Goal: Task Accomplishment & Management: Manage account settings

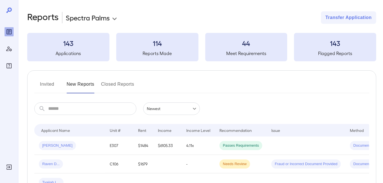
click at [46, 81] on button "Invited" at bounding box center [47, 87] width 26 height 14
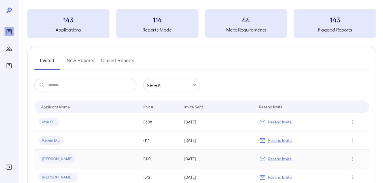
scroll to position [75, 0]
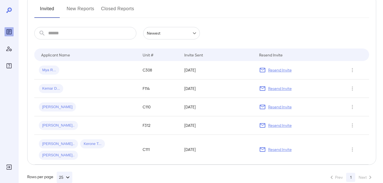
drag, startPoint x: 283, startPoint y: 71, endPoint x: 278, endPoint y: 70, distance: 4.3
click at [283, 71] on p "Resend Invite" at bounding box center [280, 70] width 24 height 6
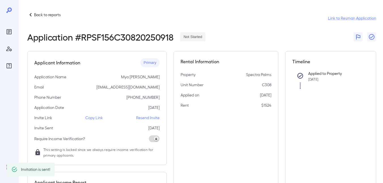
click at [49, 16] on p "Back to reports" at bounding box center [47, 15] width 27 height 6
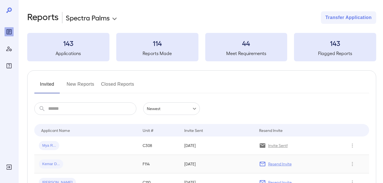
click at [269, 163] on p "Resend Invite" at bounding box center [280, 164] width 24 height 6
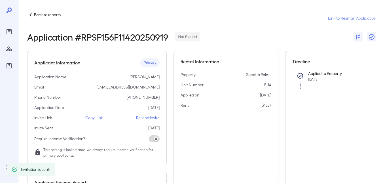
click at [51, 16] on p "Back to reports" at bounding box center [47, 15] width 27 height 6
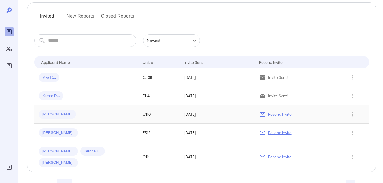
scroll to position [75, 0]
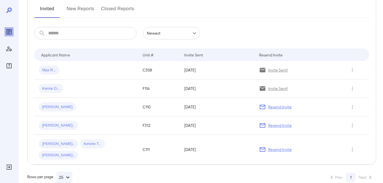
click at [285, 108] on p "Resend Invite" at bounding box center [280, 107] width 24 height 6
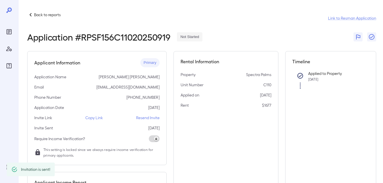
click at [40, 14] on p "Back to reports" at bounding box center [47, 15] width 27 height 6
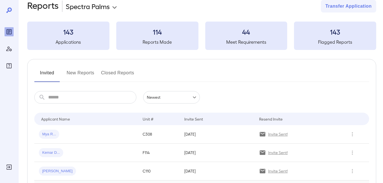
scroll to position [75, 0]
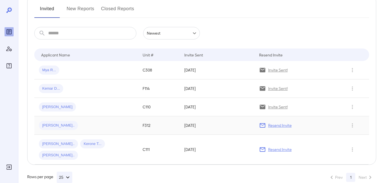
click at [277, 127] on p "Resend Invite" at bounding box center [280, 126] width 24 height 6
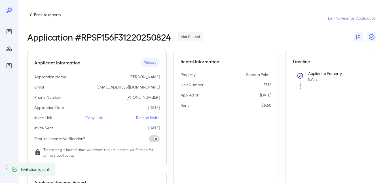
click at [46, 15] on p "Back to reports" at bounding box center [47, 15] width 27 height 6
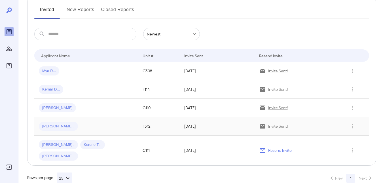
scroll to position [75, 0]
click at [275, 147] on p "Resend Invite" at bounding box center [280, 150] width 24 height 6
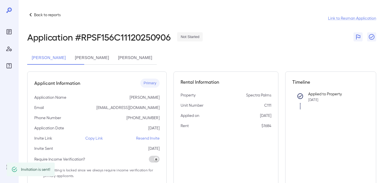
click at [37, 14] on p "Back to reports" at bounding box center [47, 15] width 27 height 6
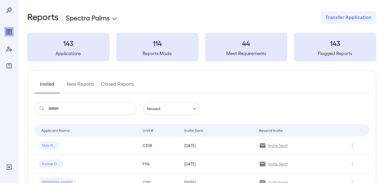
drag, startPoint x: 73, startPoint y: 83, endPoint x: 93, endPoint y: 84, distance: 20.7
click at [73, 83] on button "New Reports" at bounding box center [81, 87] width 28 height 14
